Goal: Find specific page/section: Find specific page/section

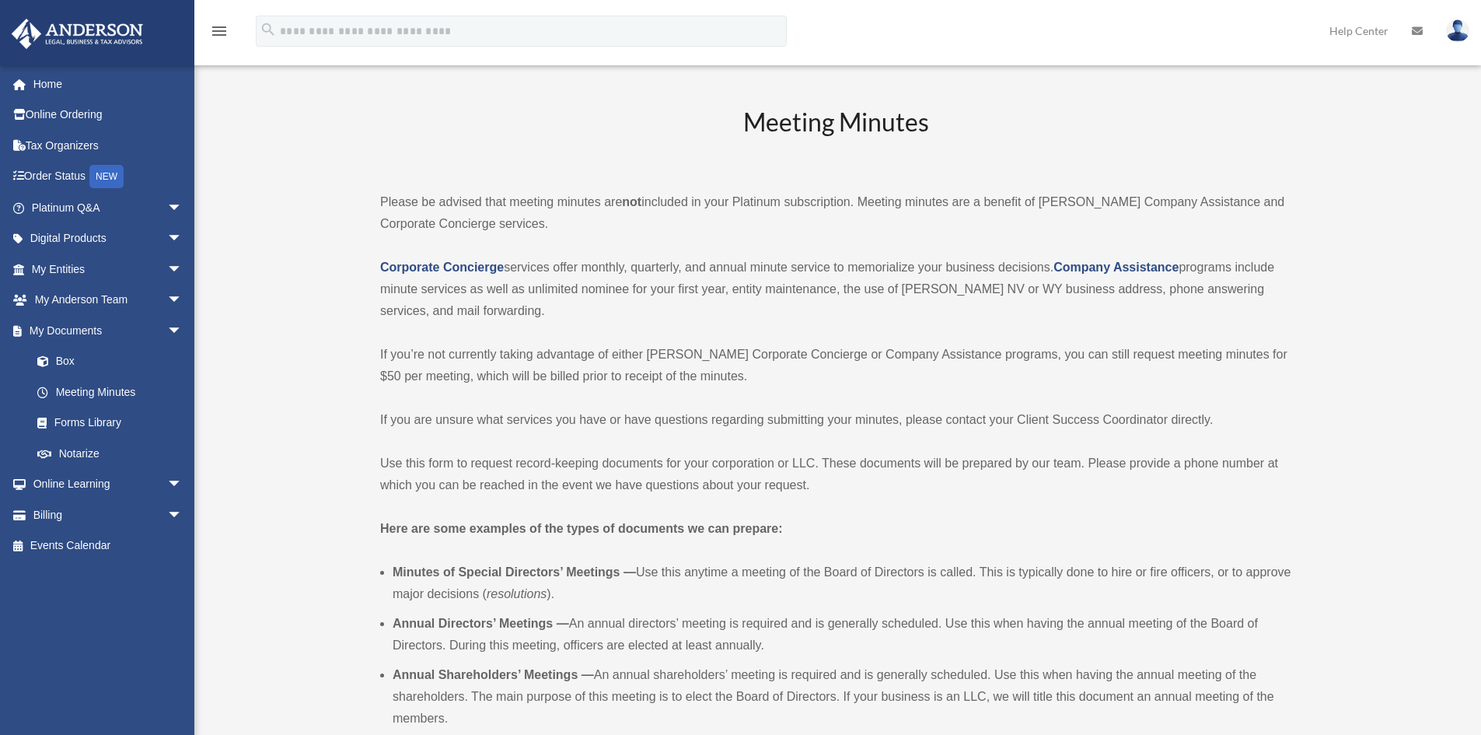
click at [1364, 30] on link "Help Center" at bounding box center [1359, 30] width 82 height 61
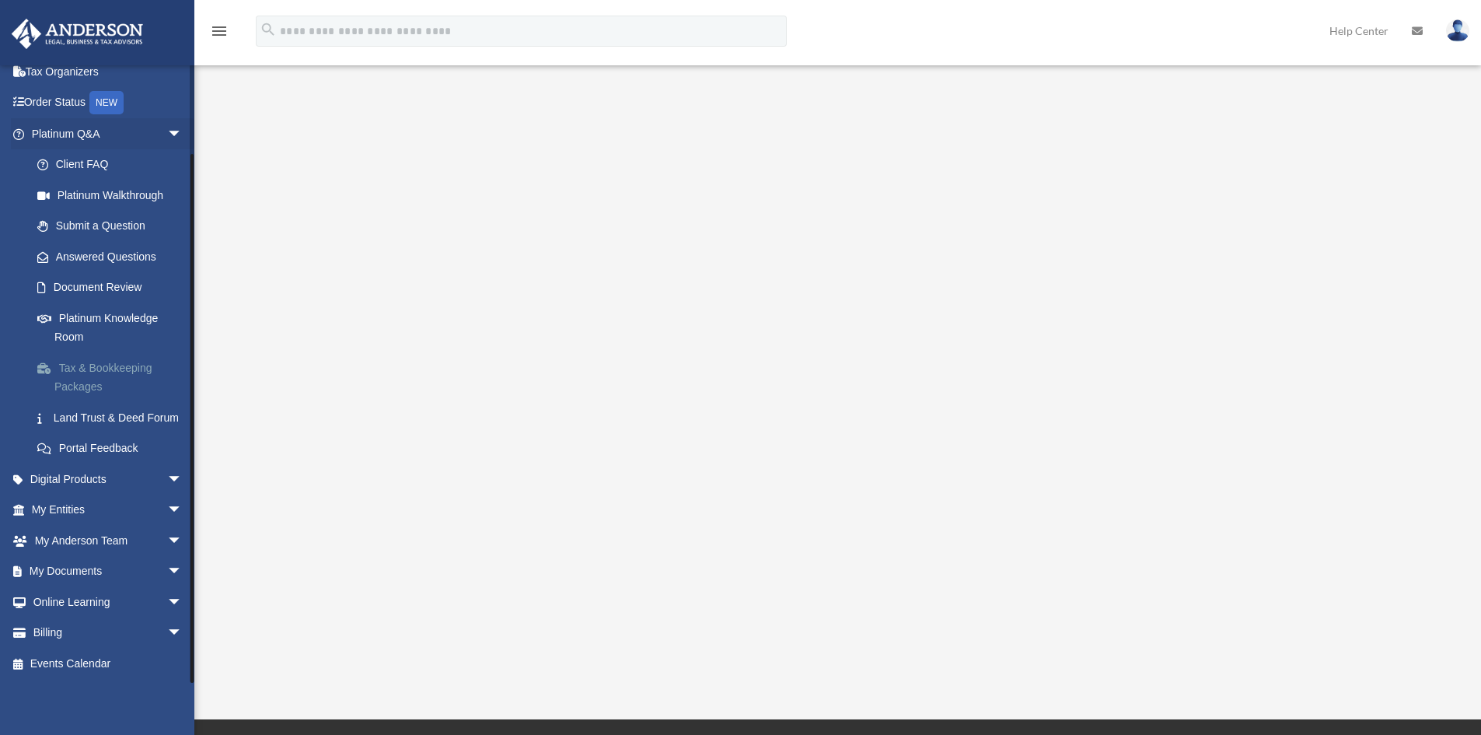
scroll to position [93, 0]
click at [167, 571] on span "arrow_drop_down" at bounding box center [182, 572] width 31 height 32
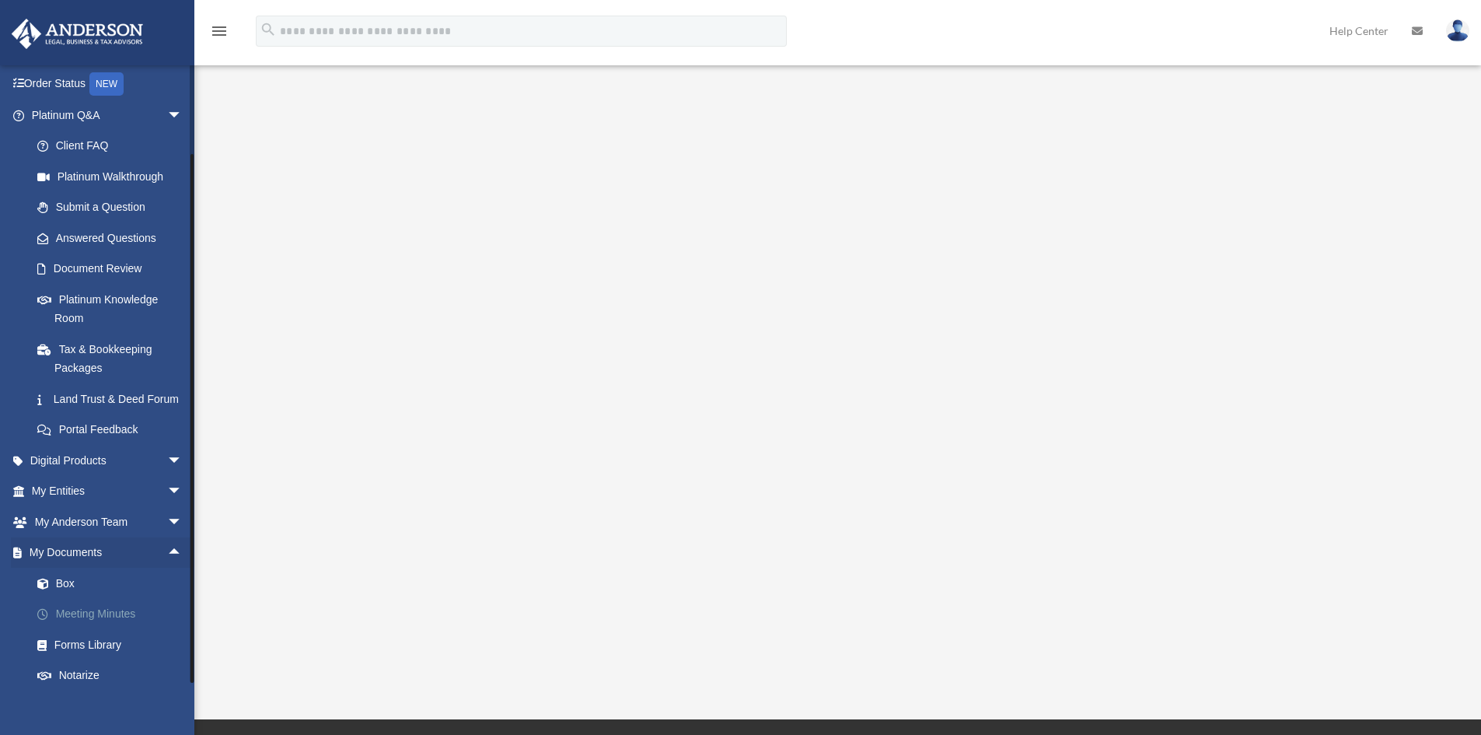
click at [92, 627] on link "Meeting Minutes" at bounding box center [114, 614] width 184 height 31
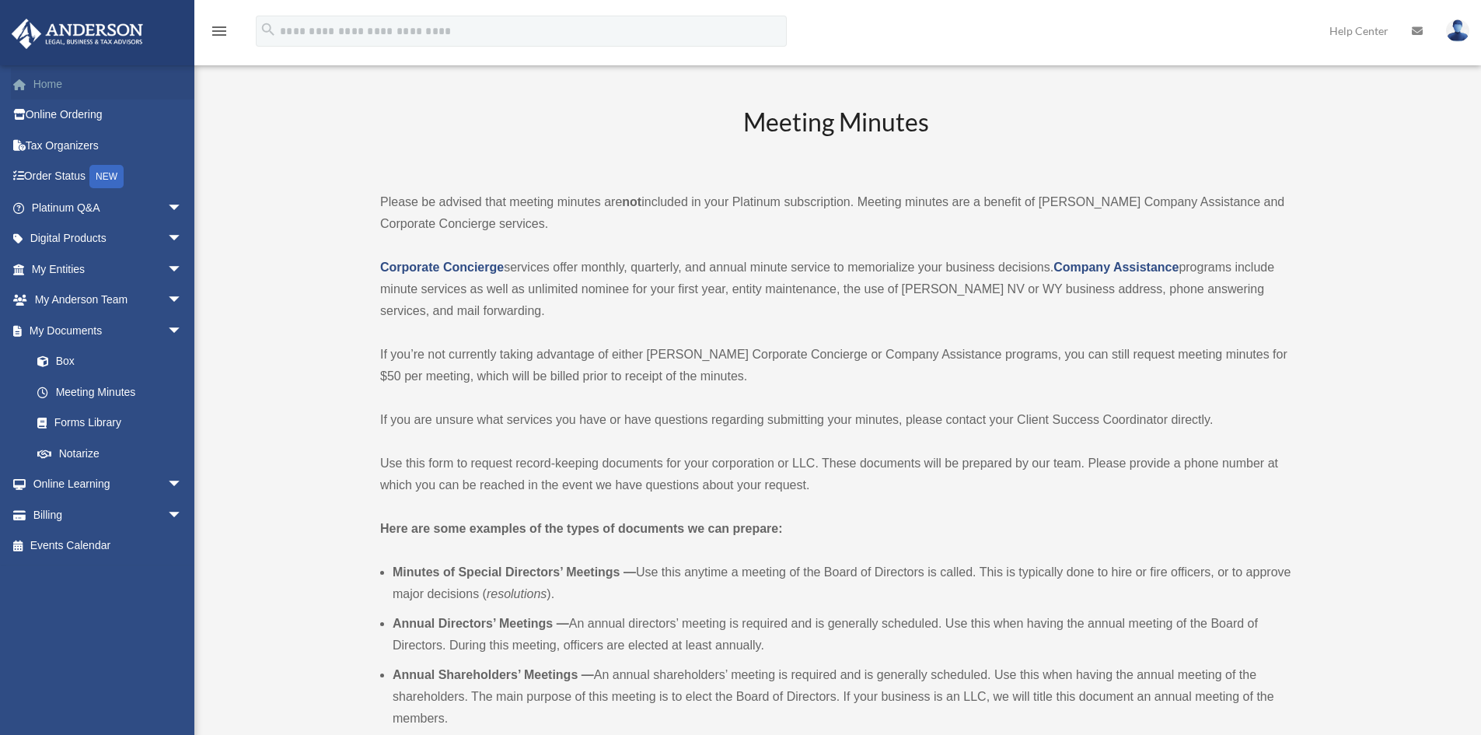
click at [51, 80] on link "Home" at bounding box center [108, 83] width 195 height 31
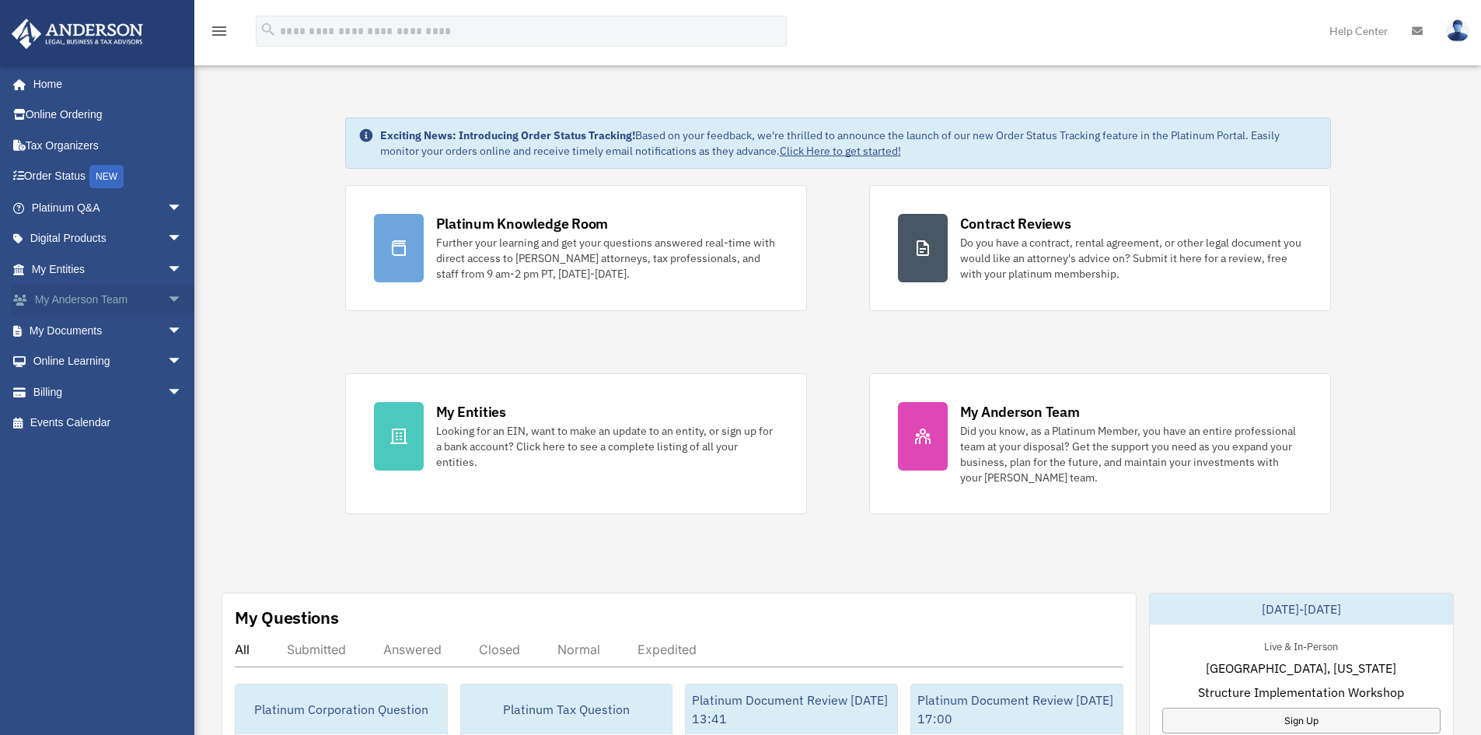
click at [167, 298] on span "arrow_drop_down" at bounding box center [182, 301] width 31 height 32
click at [142, 322] on link "My Anderson Team" at bounding box center [114, 330] width 184 height 31
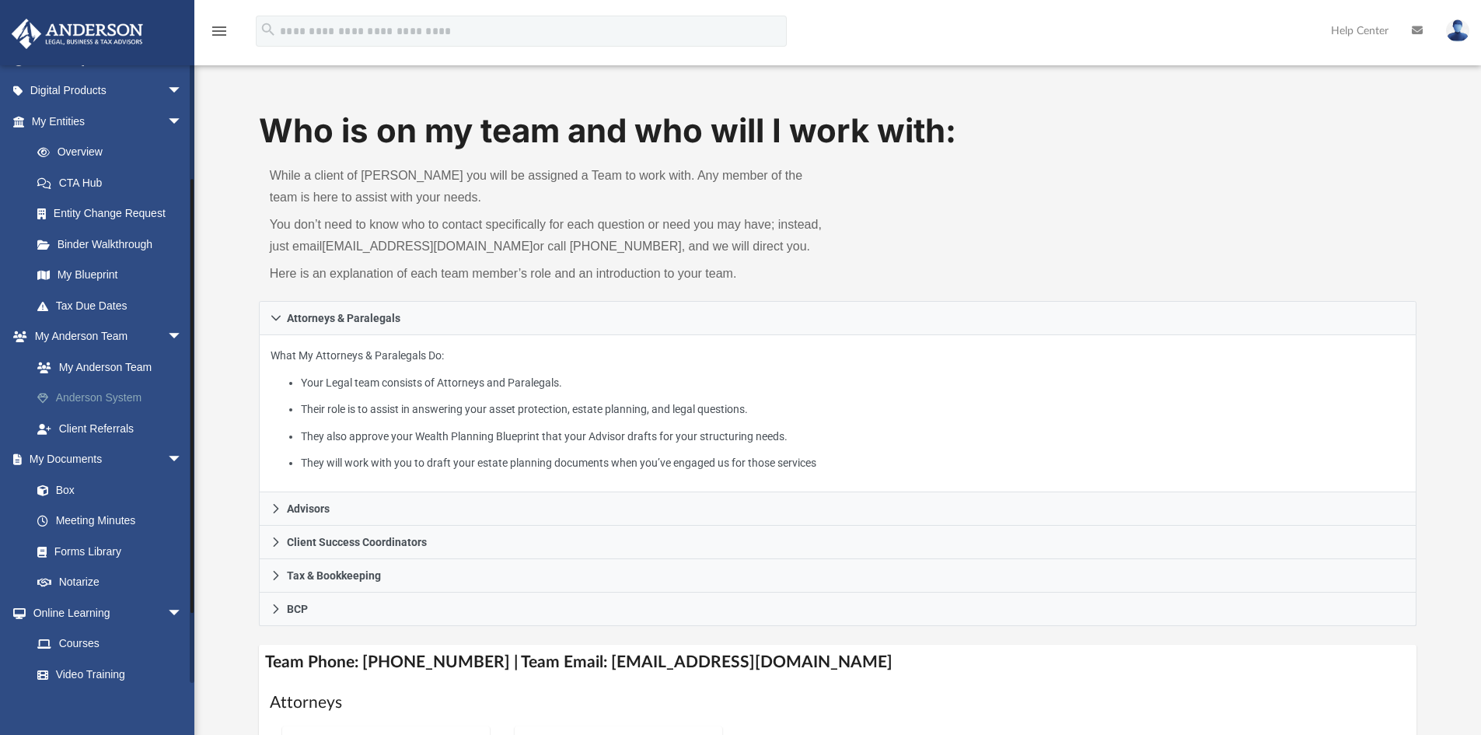
scroll to position [155, 0]
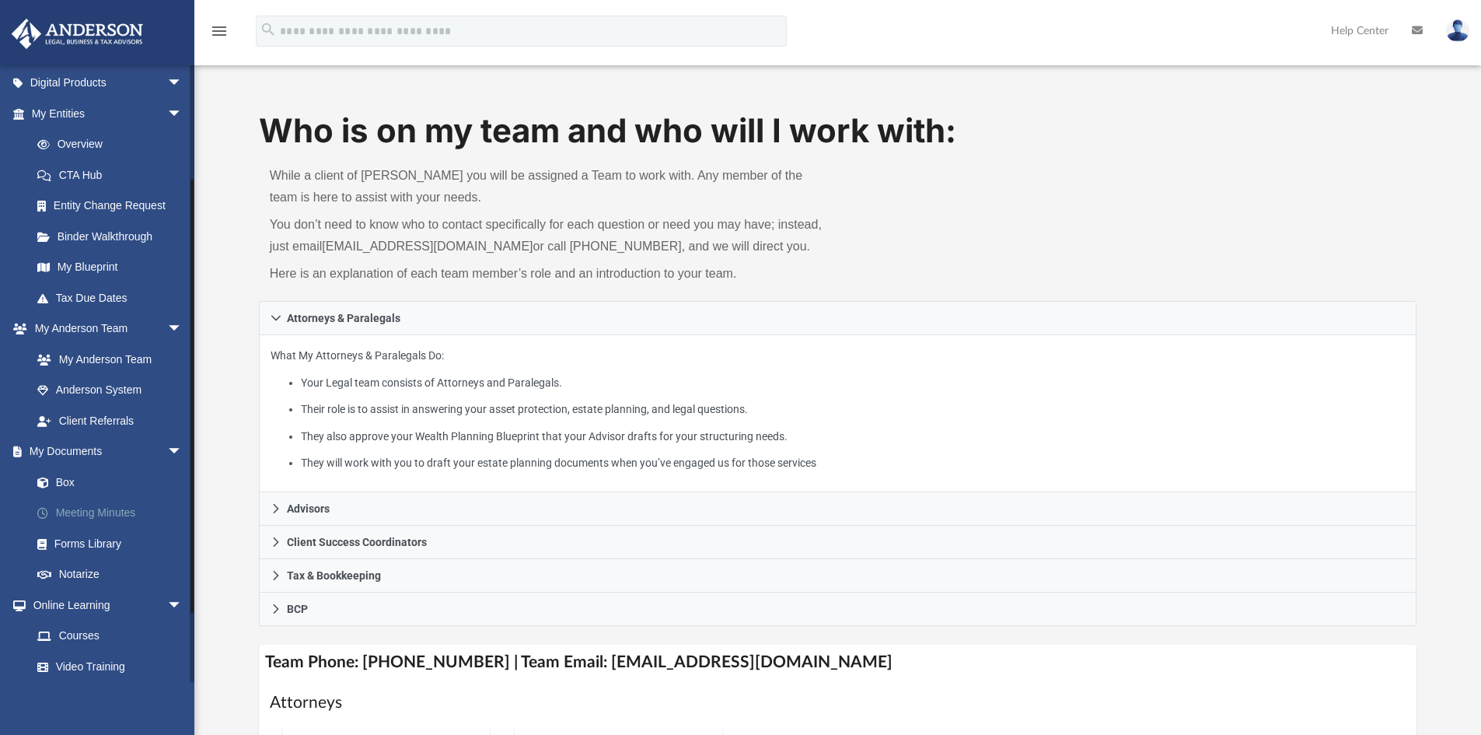
click at [122, 508] on link "Meeting Minutes" at bounding box center [114, 513] width 184 height 31
